Goal: Transaction & Acquisition: Book appointment/travel/reservation

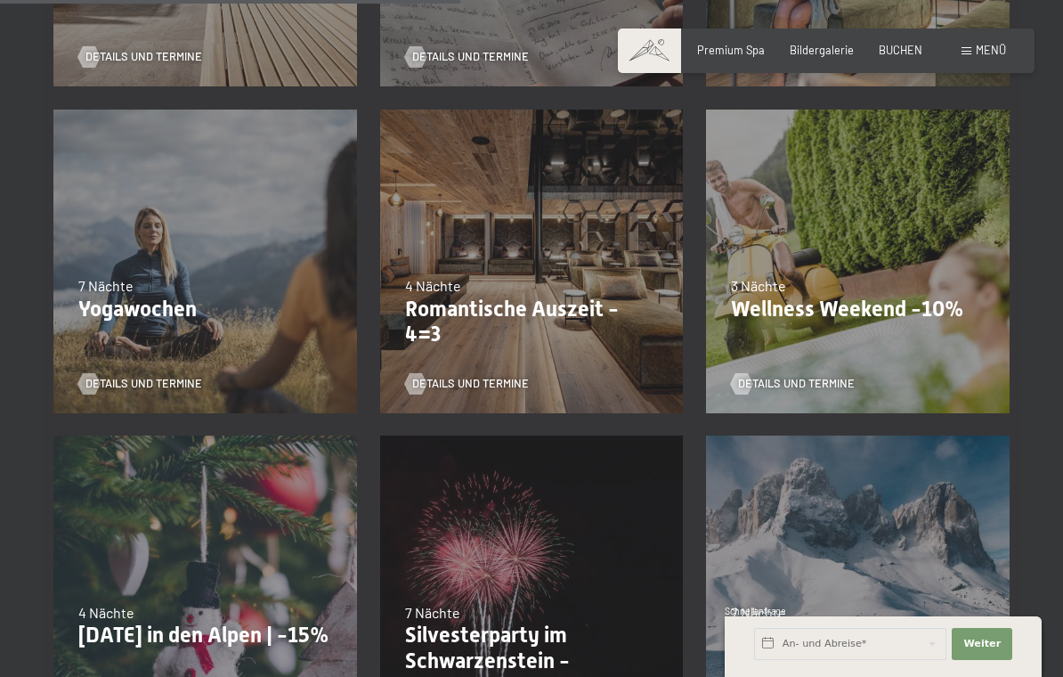
scroll to position [1045, 0]
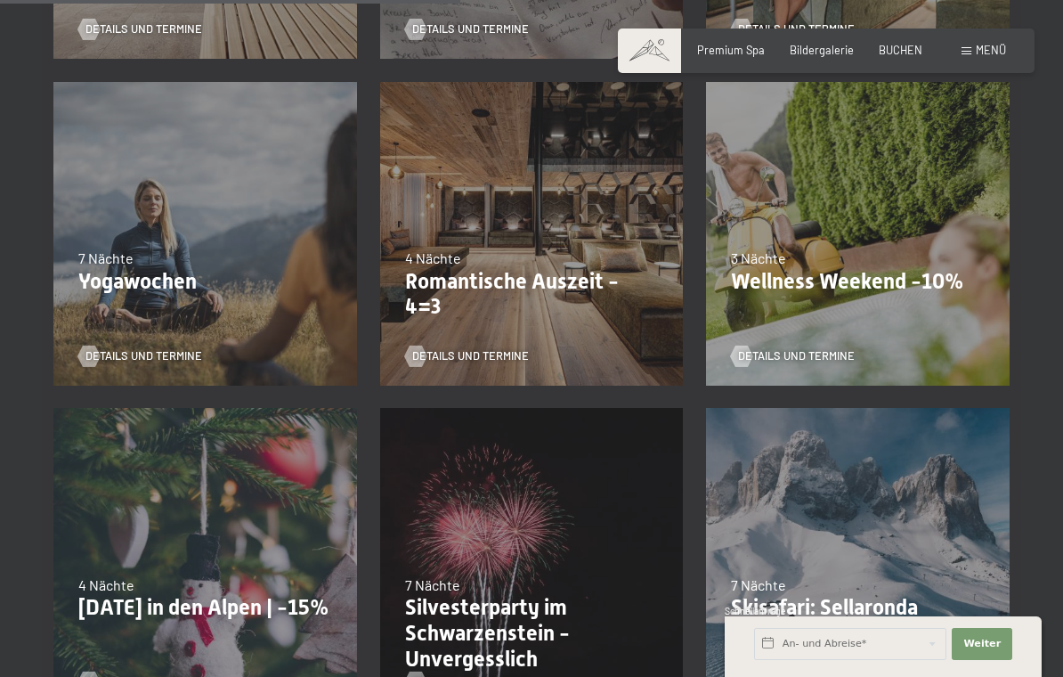
click at [411, 345] on div at bounding box center [416, 355] width 12 height 21
